Goal: Communication & Community: Answer question/provide support

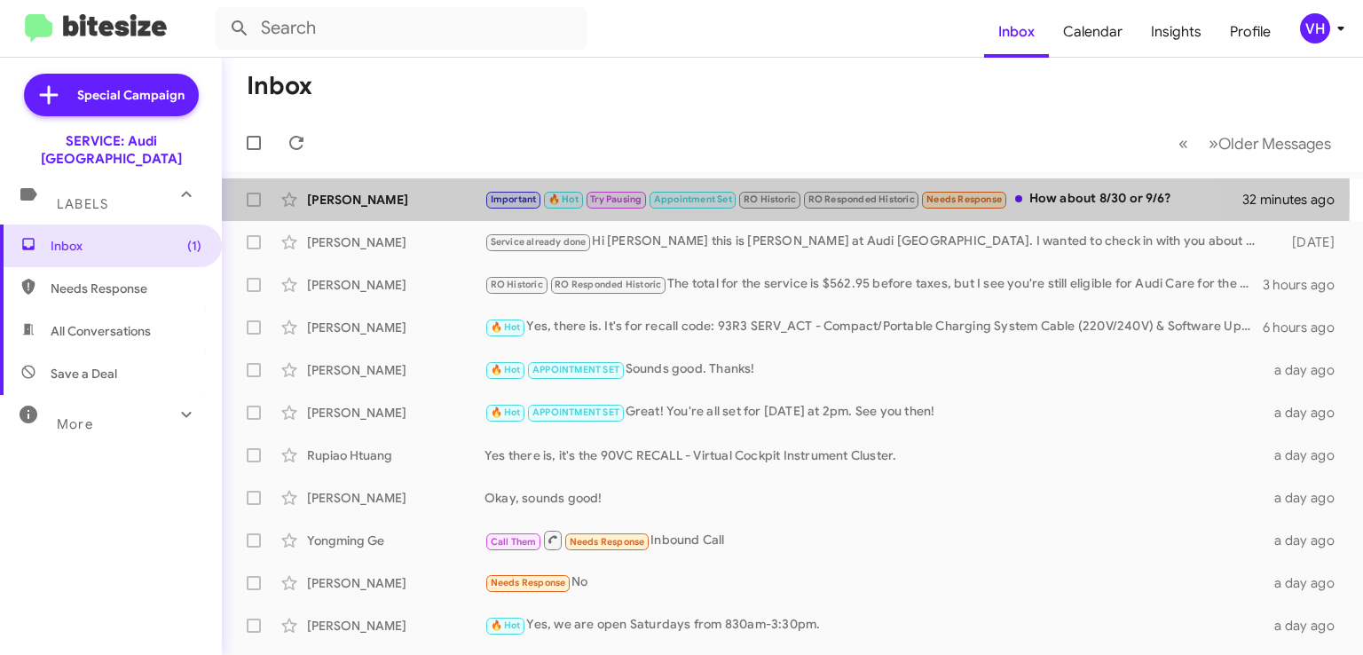
click at [382, 191] on div "[PERSON_NAME]" at bounding box center [395, 200] width 177 height 18
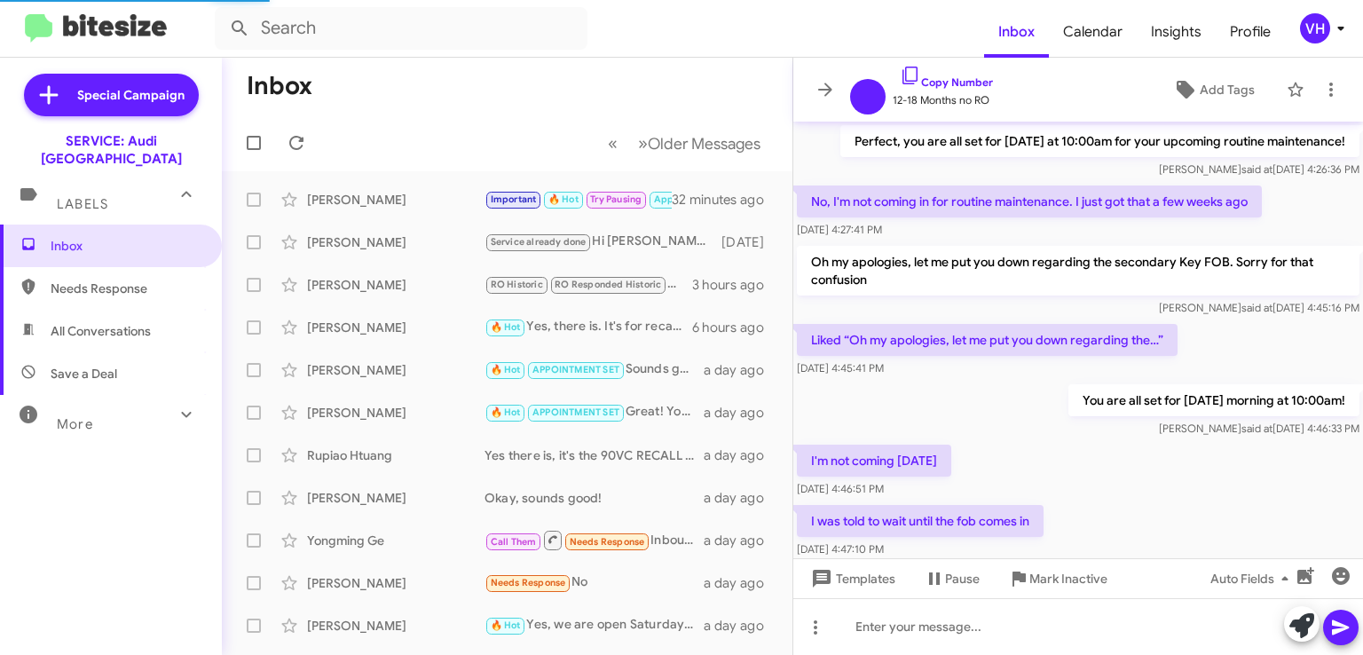
scroll to position [857, 0]
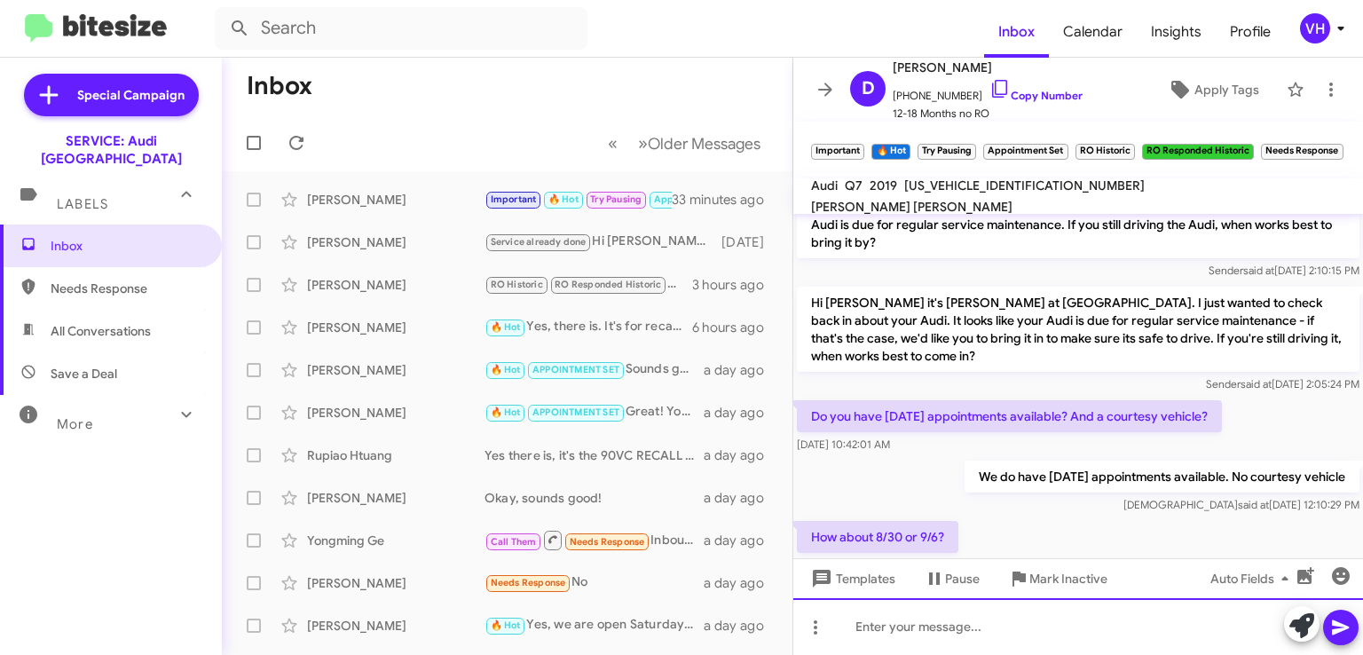
click at [1126, 619] on div at bounding box center [1078, 626] width 570 height 57
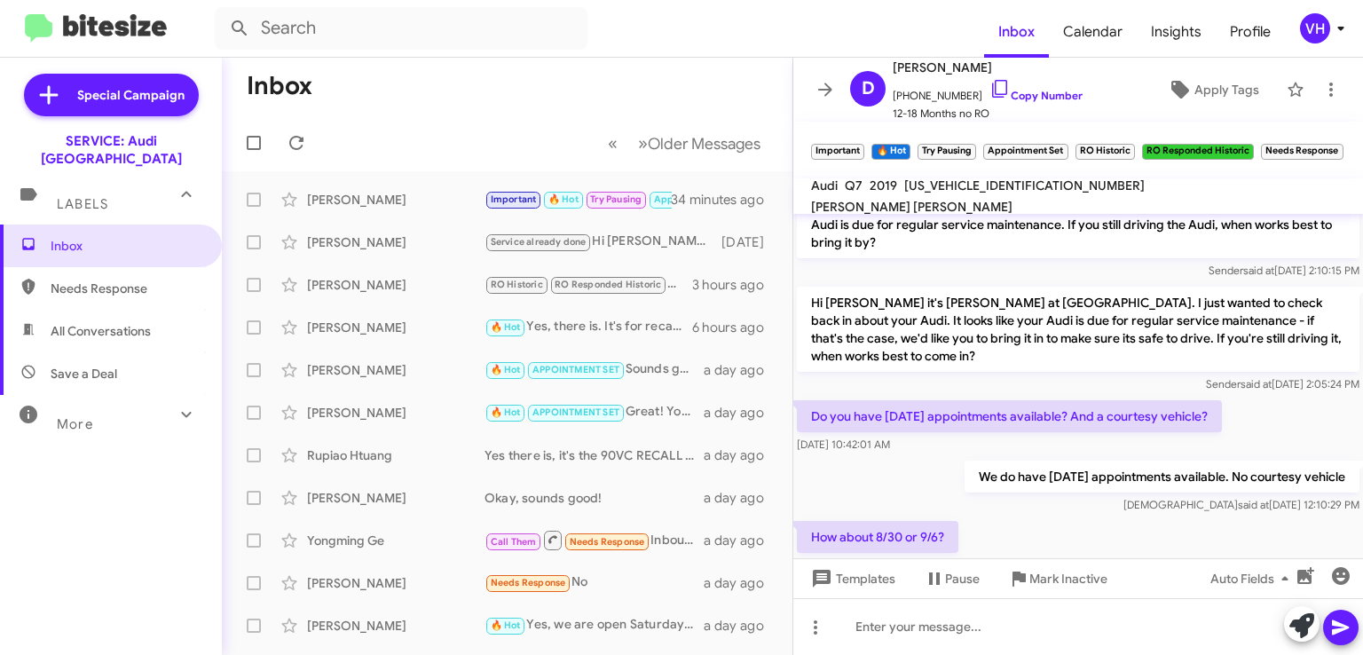
click at [1256, 432] on div "Do you have Saturday appointments available? And a courtesy vehicle? Aug 21, 20…" at bounding box center [1078, 427] width 570 height 60
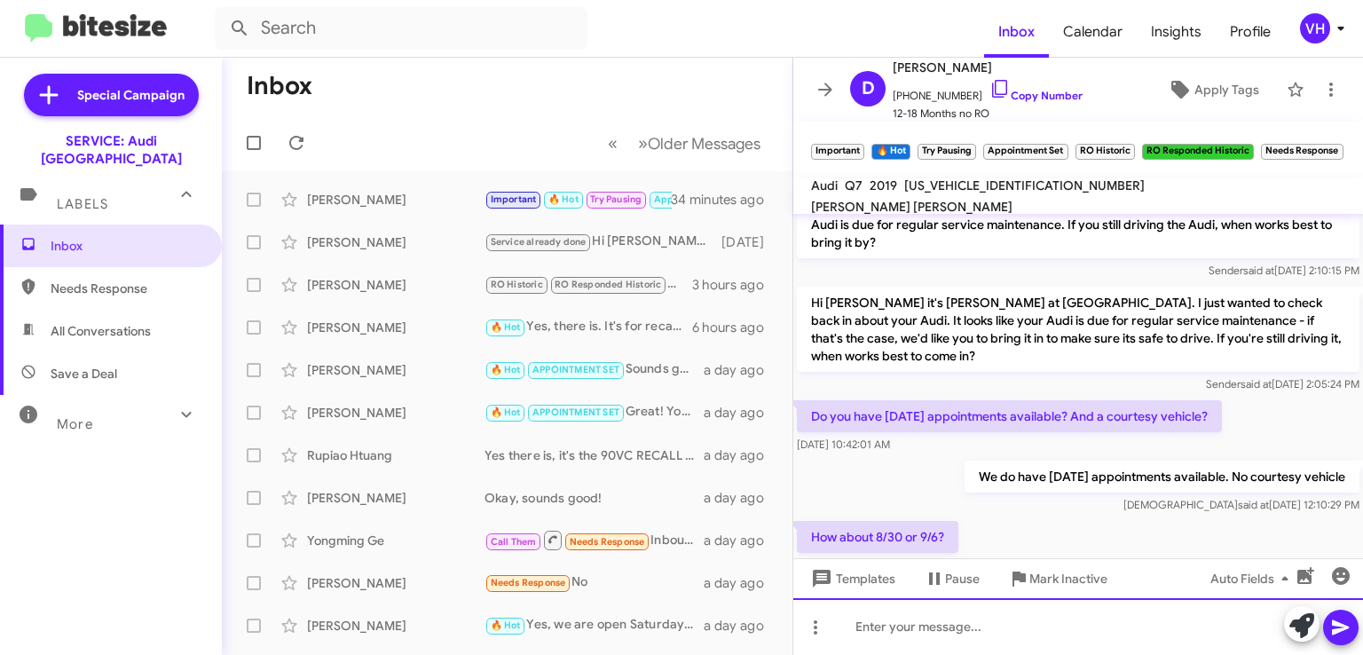
click at [1112, 618] on div at bounding box center [1078, 626] width 570 height 57
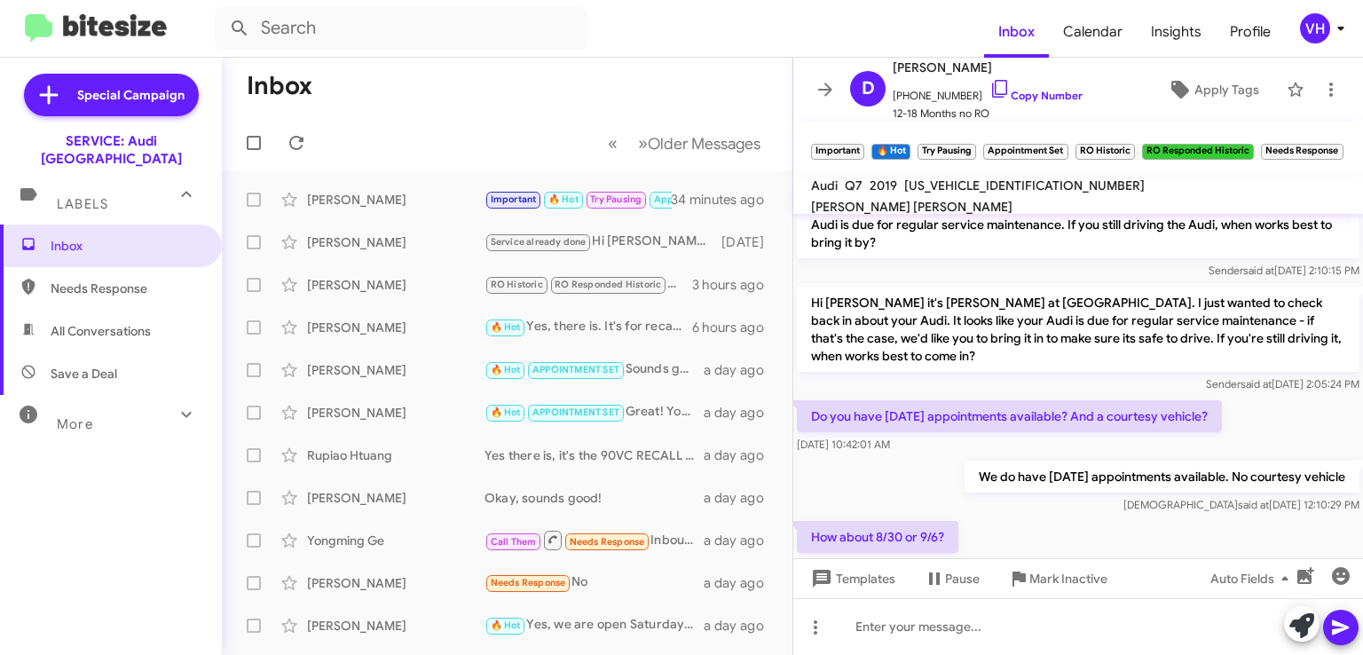
click at [966, 517] on div "How about 8/30 or 9/6? Aug 21, 2025, 2:07:30 PM" at bounding box center [1078, 547] width 570 height 60
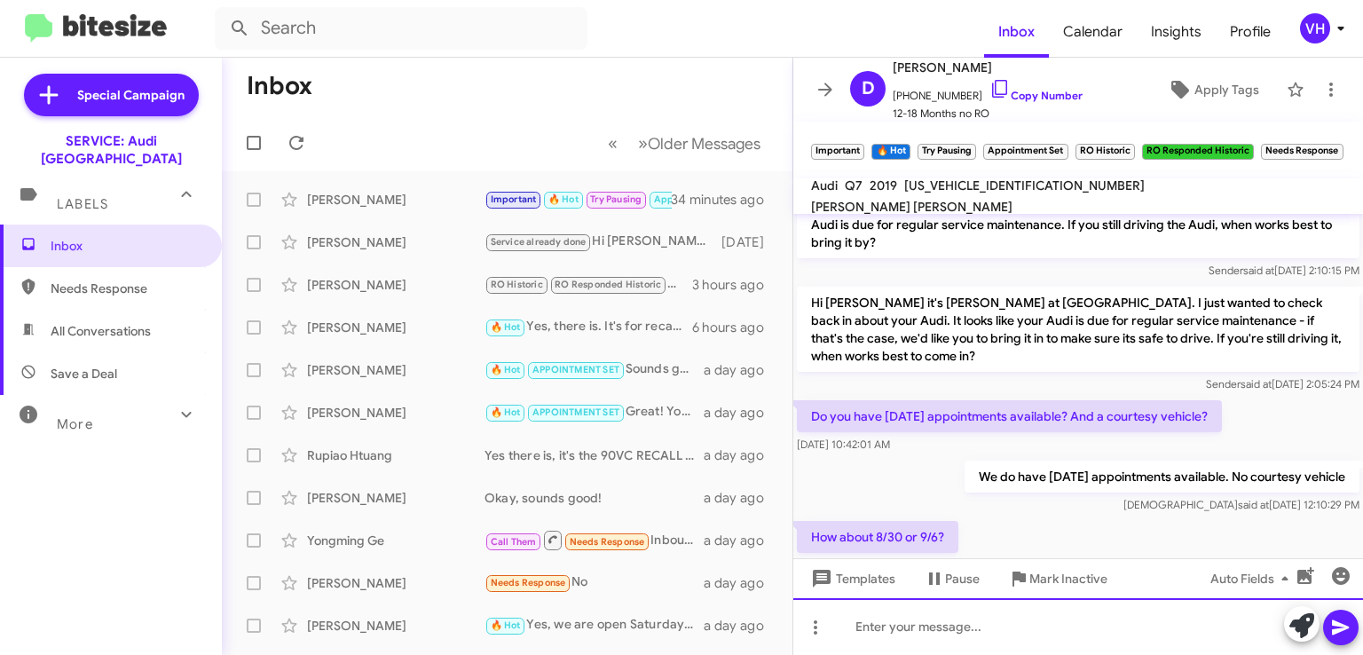
click at [974, 630] on div at bounding box center [1078, 626] width 570 height 57
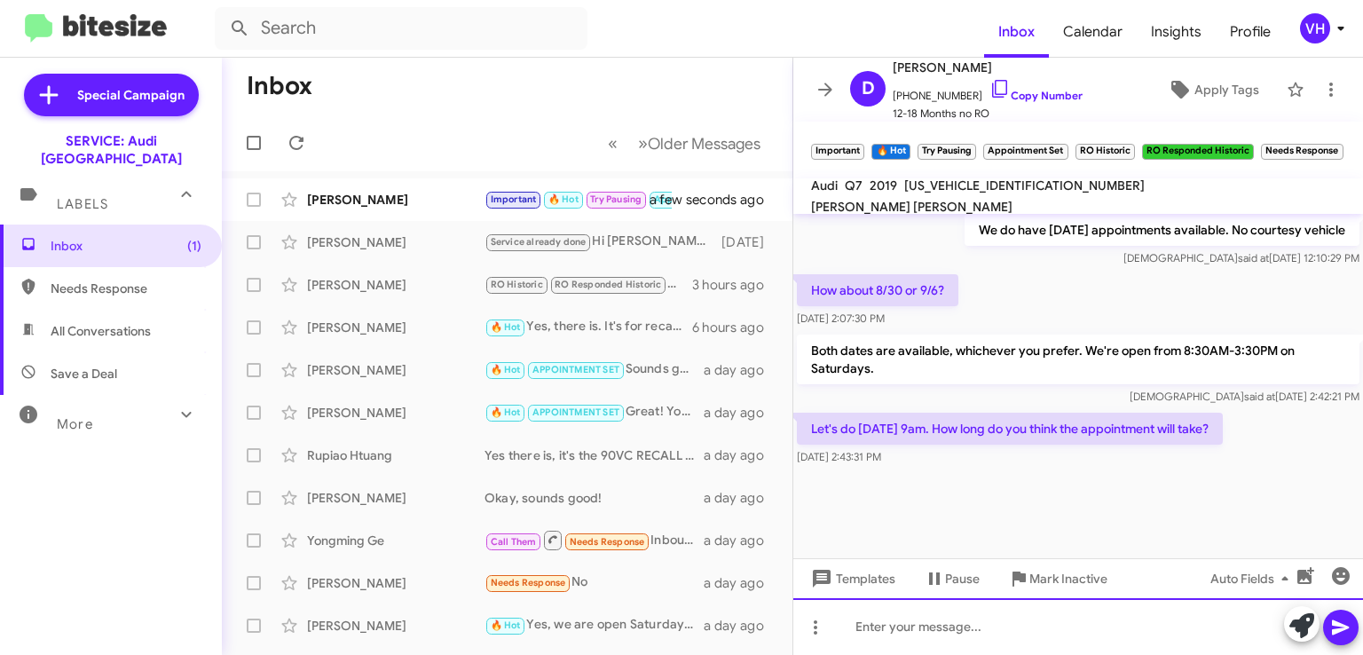
scroll to position [967, 0]
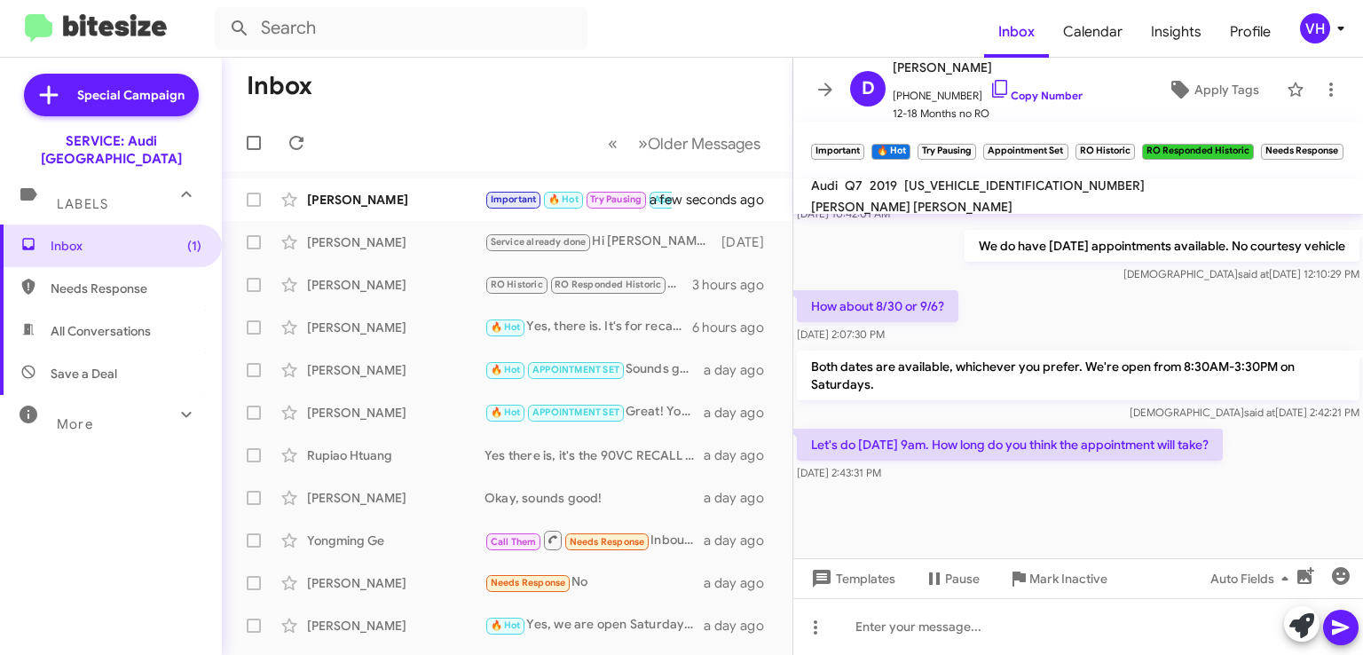
click at [1040, 515] on div at bounding box center [1078, 529] width 570 height 89
click at [963, 193] on span "[US_VEHICLE_IDENTIFICATION_NUMBER]" at bounding box center [1024, 185] width 240 height 16
copy span "[US_VEHICLE_IDENTIFICATION_NUMBER]"
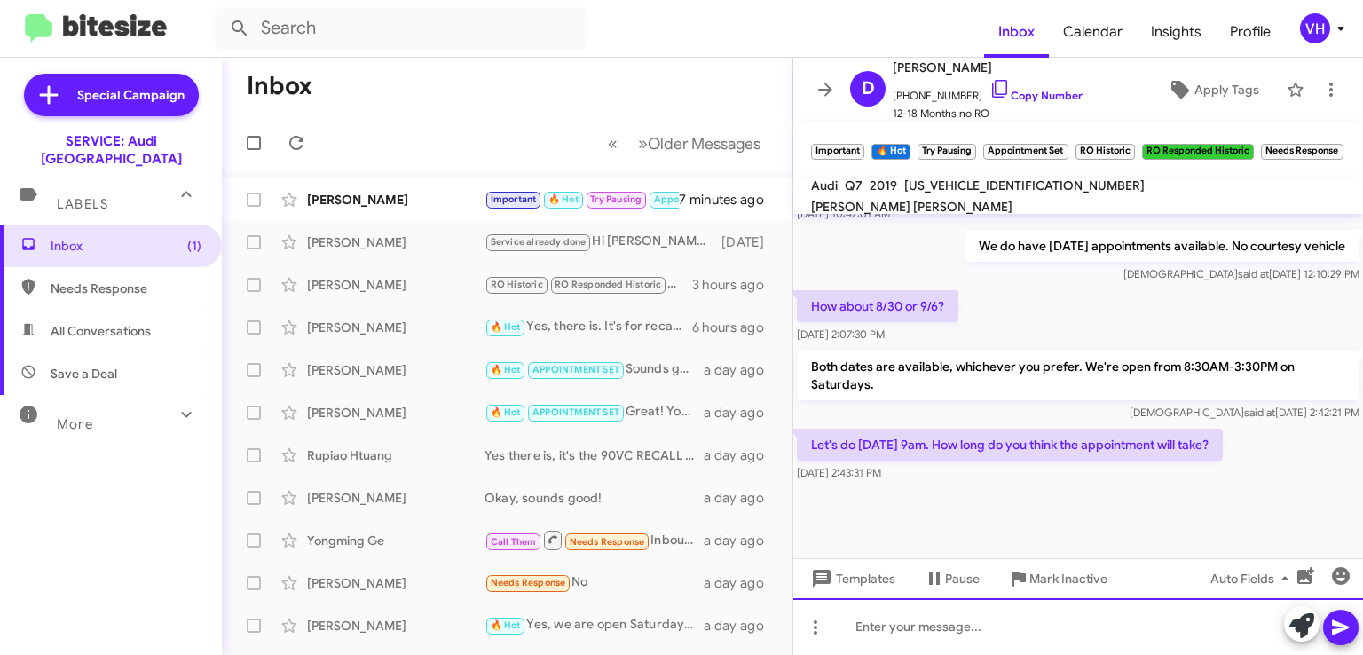
click at [1204, 617] on div at bounding box center [1078, 626] width 570 height 57
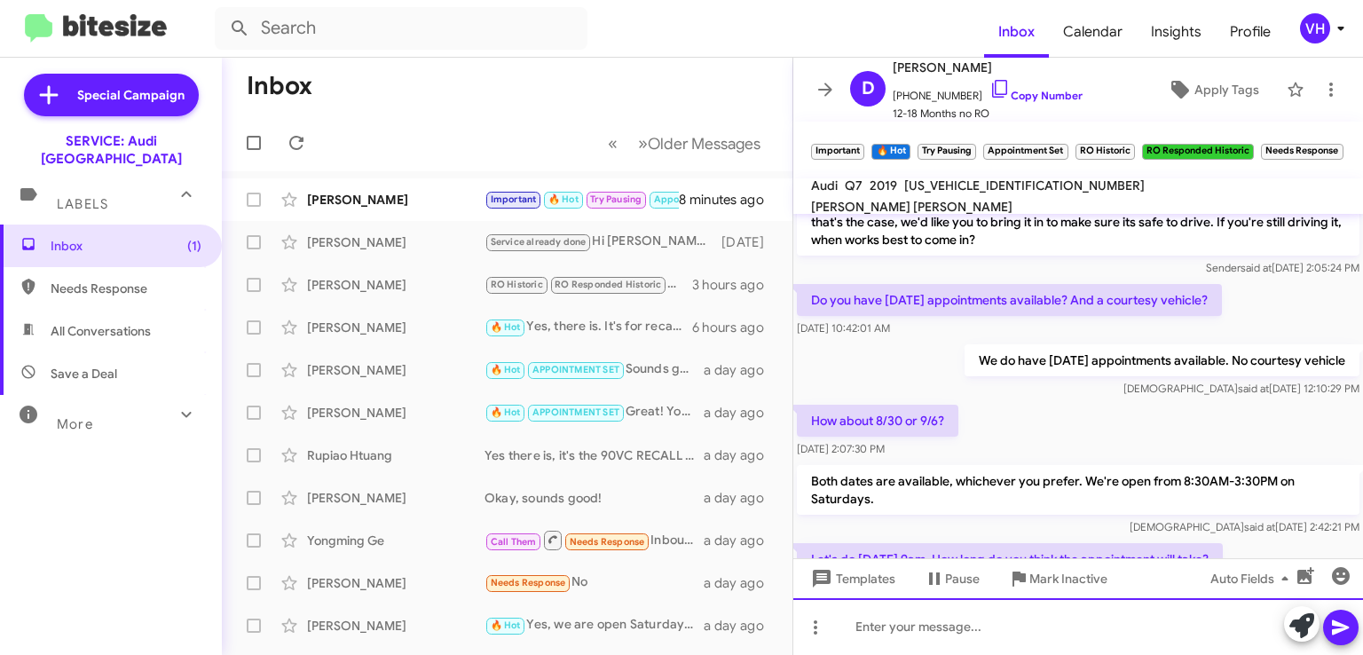
scroll to position [883, 0]
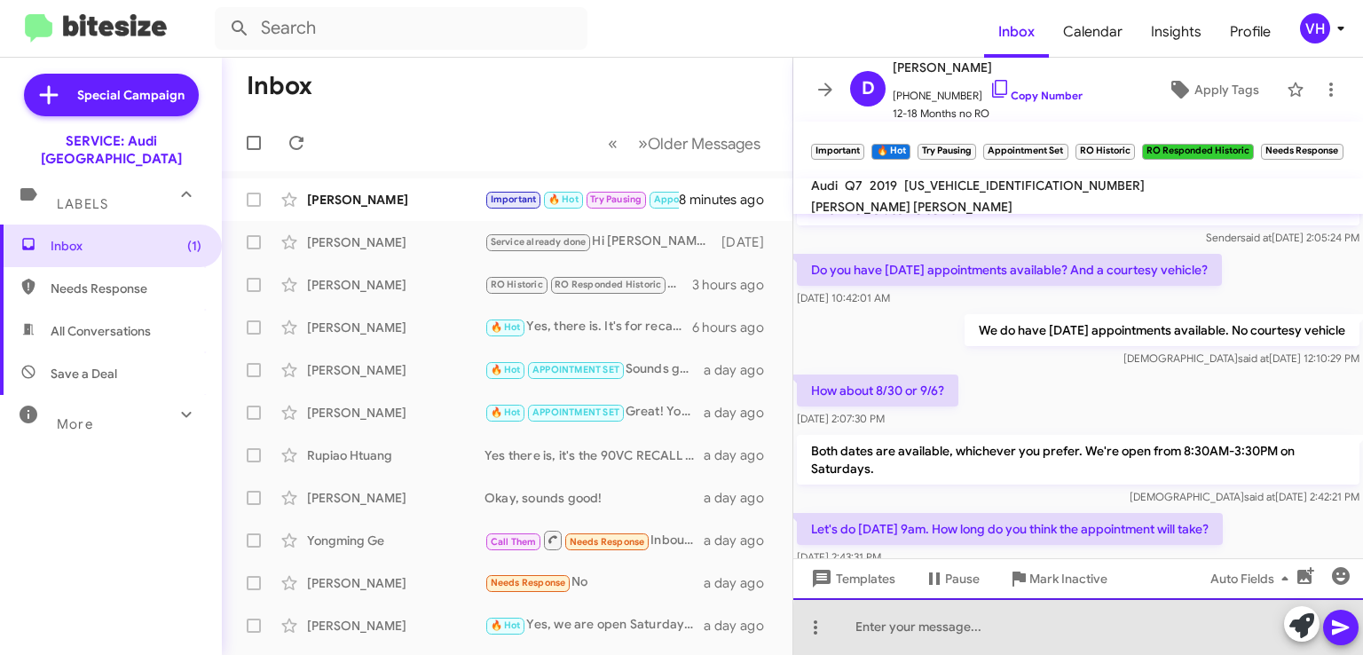
click at [1189, 629] on div at bounding box center [1078, 626] width 570 height 57
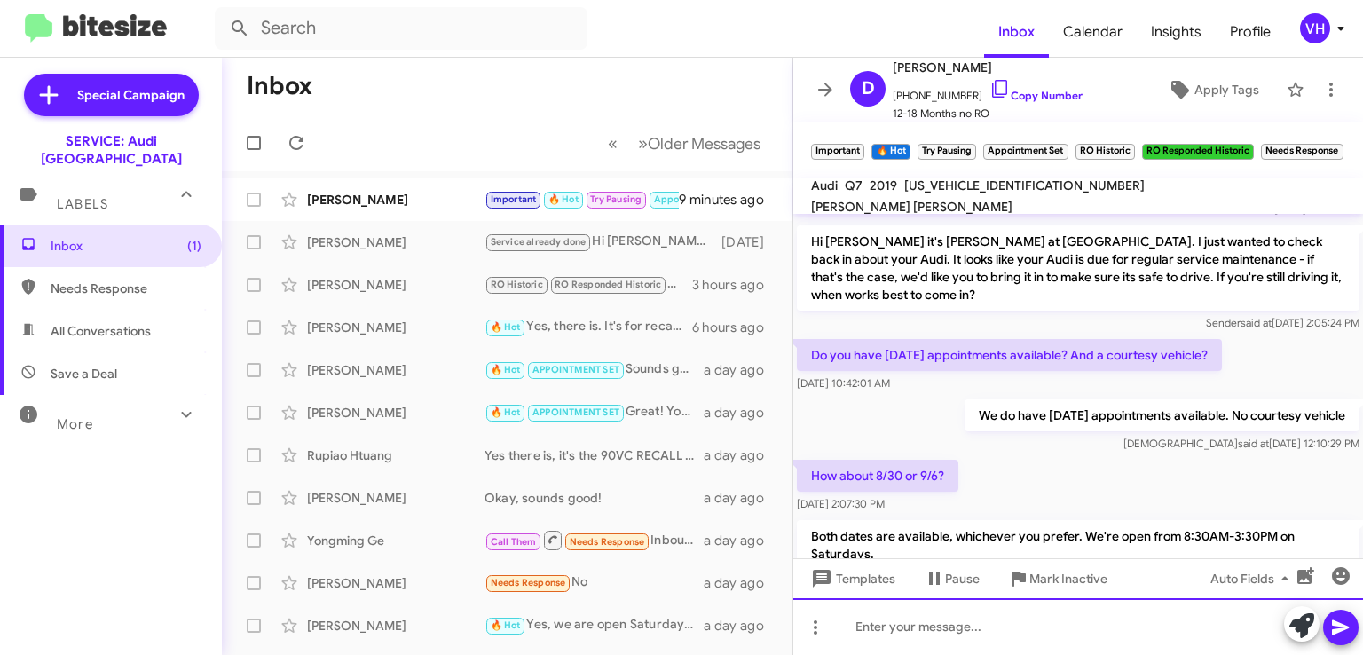
scroll to position [2216, 0]
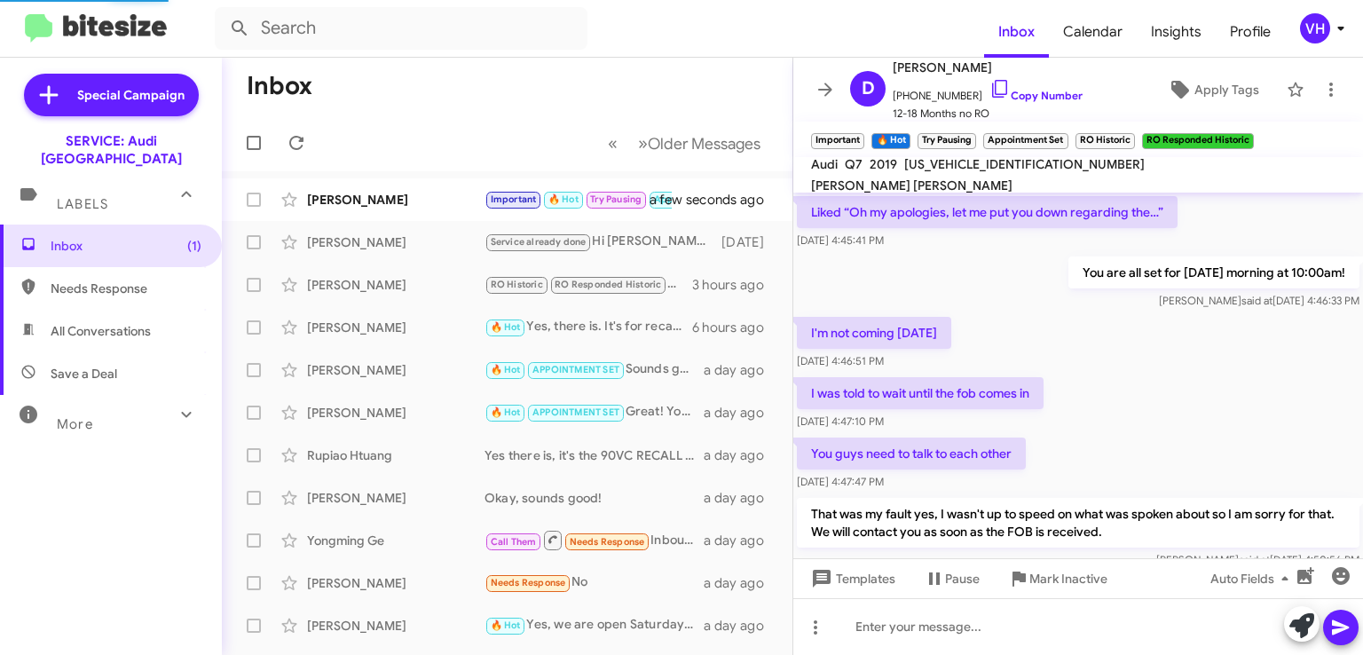
scroll to position [910, 0]
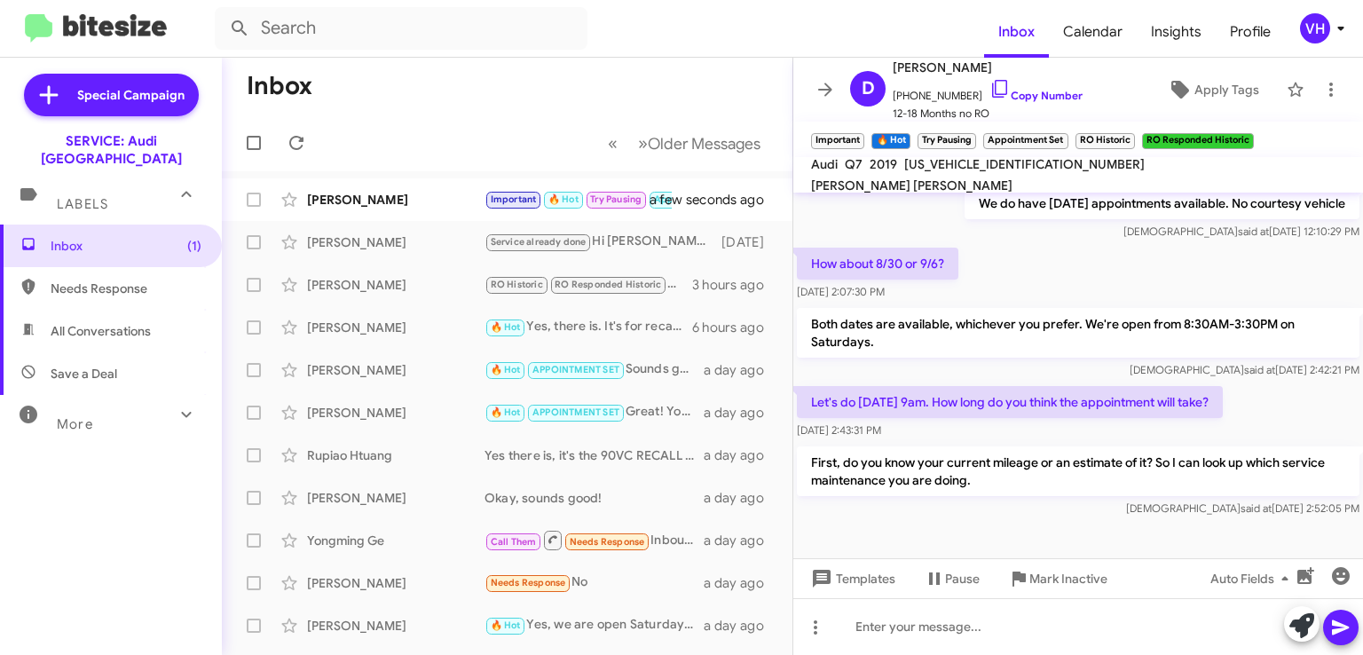
click at [387, 209] on div "Daniel Sawchuk Important 🔥 Hot Try Pausing Appointment Set RO Historic RO Respo…" at bounding box center [507, 199] width 542 height 35
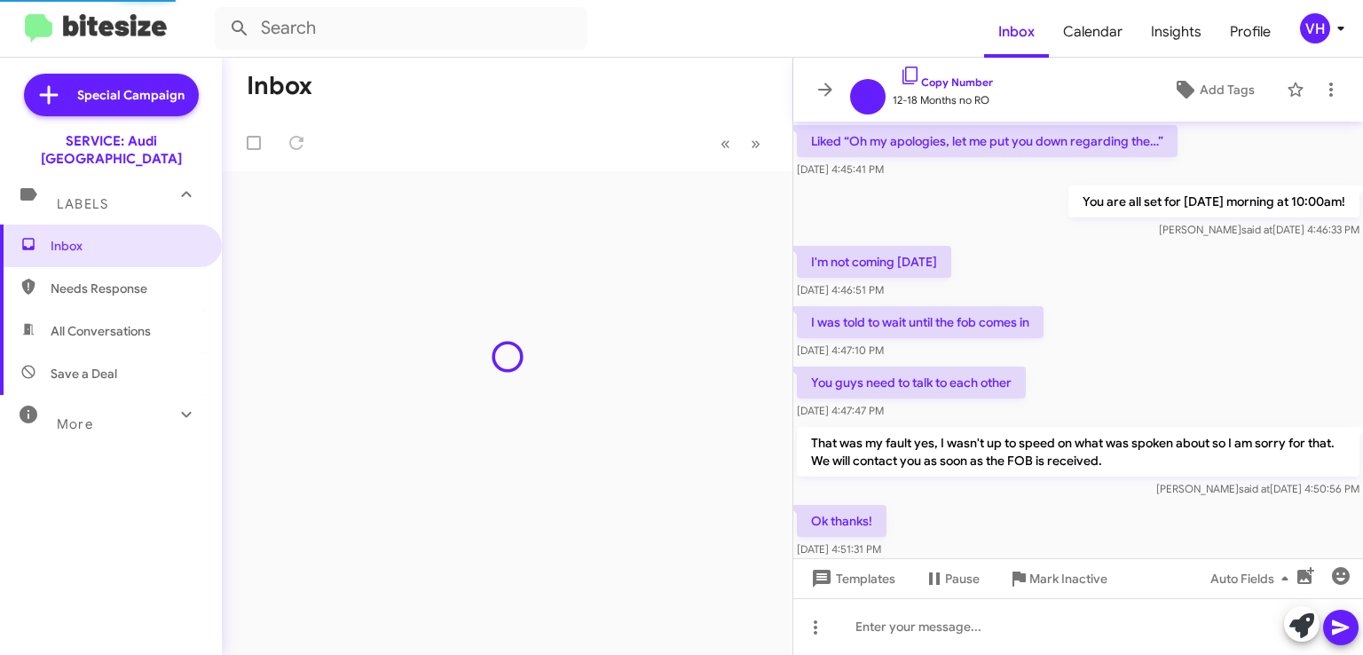
scroll to position [875, 0]
